Goal: Find specific page/section: Find specific page/section

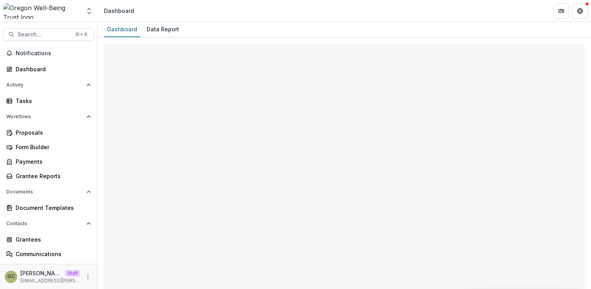
select select "**********"
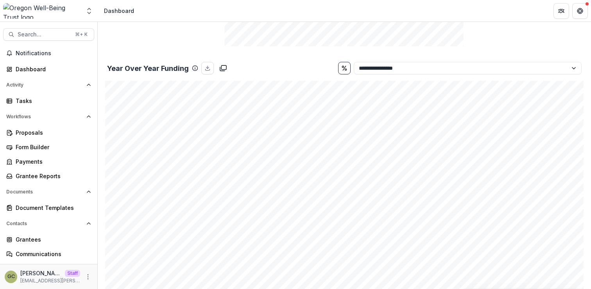
scroll to position [833, 0]
